Goal: Navigation & Orientation: Find specific page/section

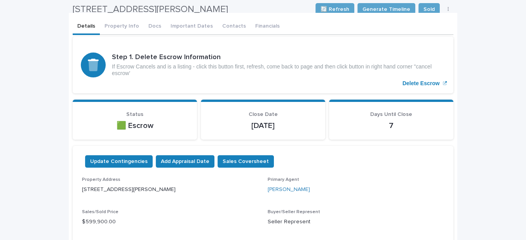
scroll to position [37, 0]
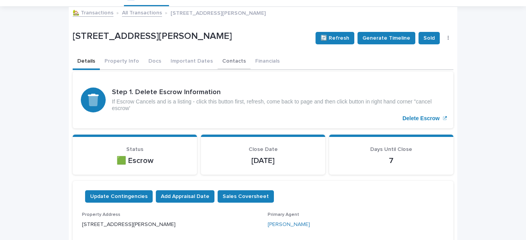
click at [218, 60] on button "Contacts" at bounding box center [234, 62] width 33 height 16
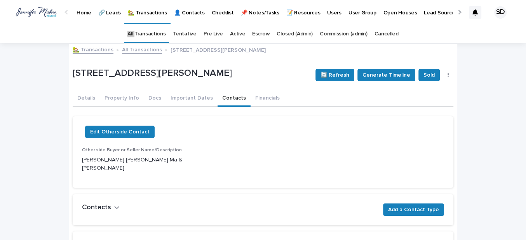
click at [101, 50] on link "🏡 Transactions" at bounding box center [93, 49] width 41 height 9
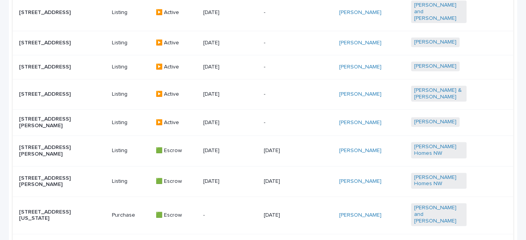
scroll to position [565, 0]
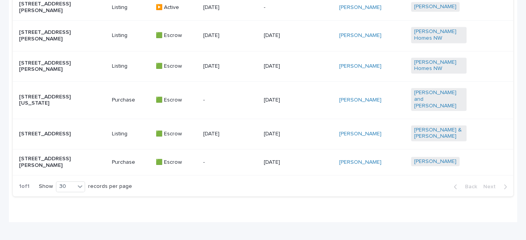
click at [52, 166] on p "[STREET_ADDRESS][PERSON_NAME]" at bounding box center [47, 161] width 56 height 13
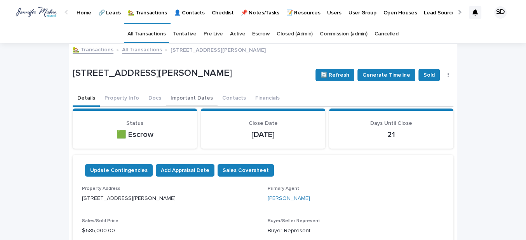
click at [218, 95] on button "Contacts" at bounding box center [234, 99] width 33 height 16
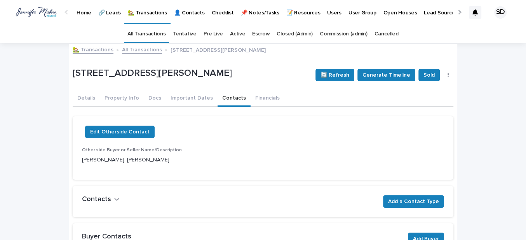
drag, startPoint x: 195, startPoint y: 97, endPoint x: 207, endPoint y: 98, distance: 12.9
click at [195, 97] on button "Important Dates" at bounding box center [192, 99] width 52 height 16
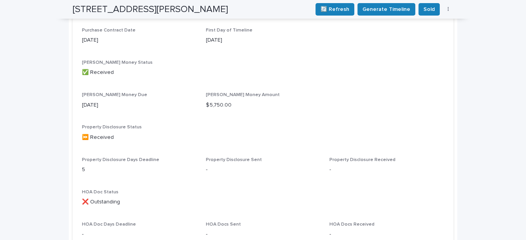
scroll to position [106, 0]
